Goal: Task Accomplishment & Management: Manage account settings

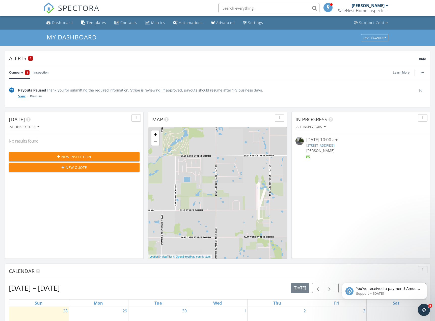
click at [24, 97] on link "View" at bounding box center [21, 96] width 7 height 5
click at [335, 145] on link "1616 Grandview Ct, Newton, KS 67114" at bounding box center [321, 145] width 28 height 5
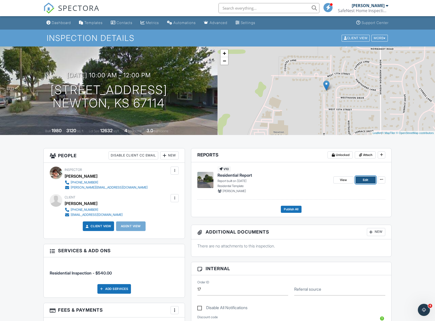
click at [364, 180] on span "Edit" at bounding box center [365, 179] width 5 height 5
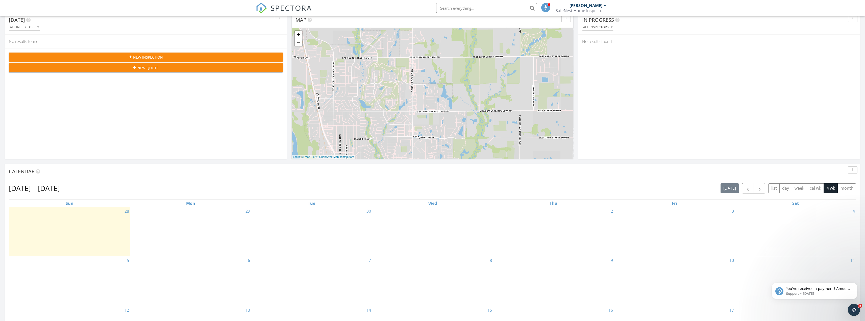
scroll to position [126, 0]
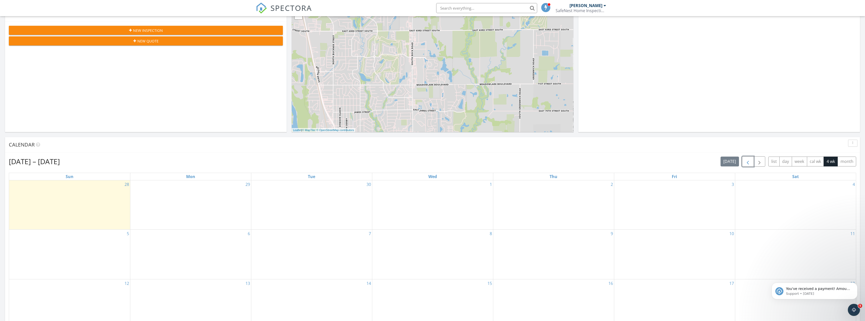
click at [747, 161] on span "button" at bounding box center [748, 162] width 6 height 6
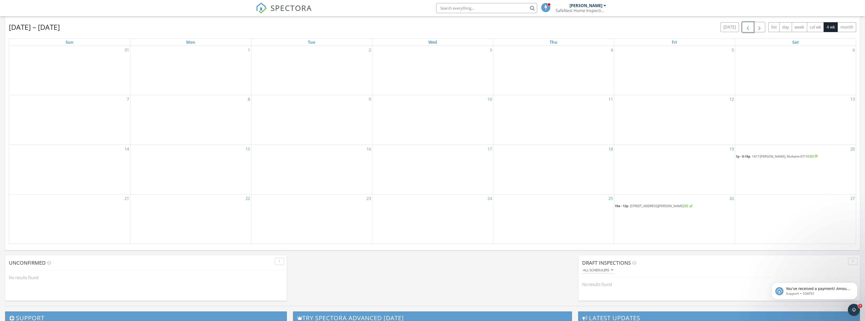
scroll to position [278, 0]
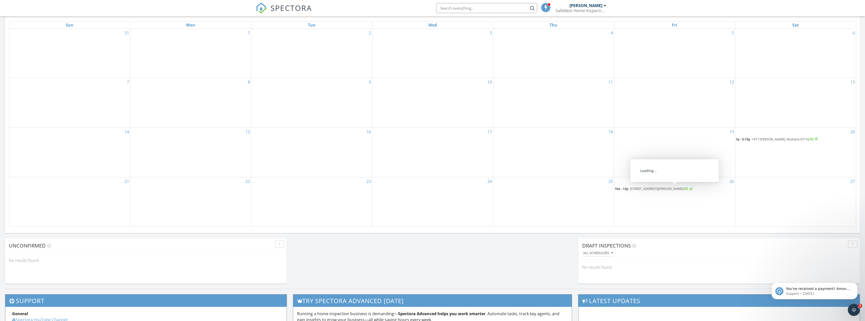
click at [677, 189] on span "1616 Grandview Ct, Newton 67114" at bounding box center [657, 188] width 54 height 5
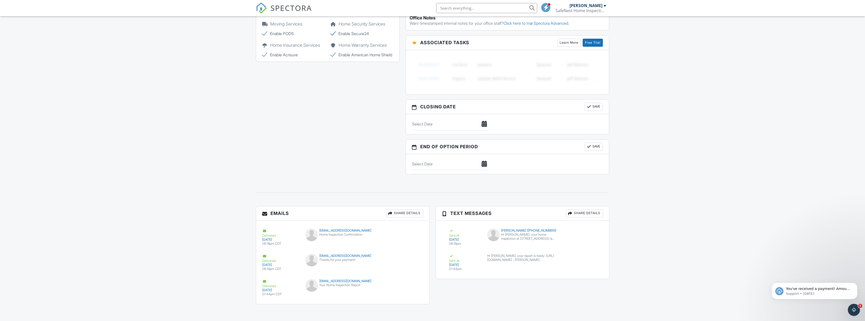
scroll to position [398, 0]
